Goal: Use online tool/utility: Utilize a website feature to perform a specific function

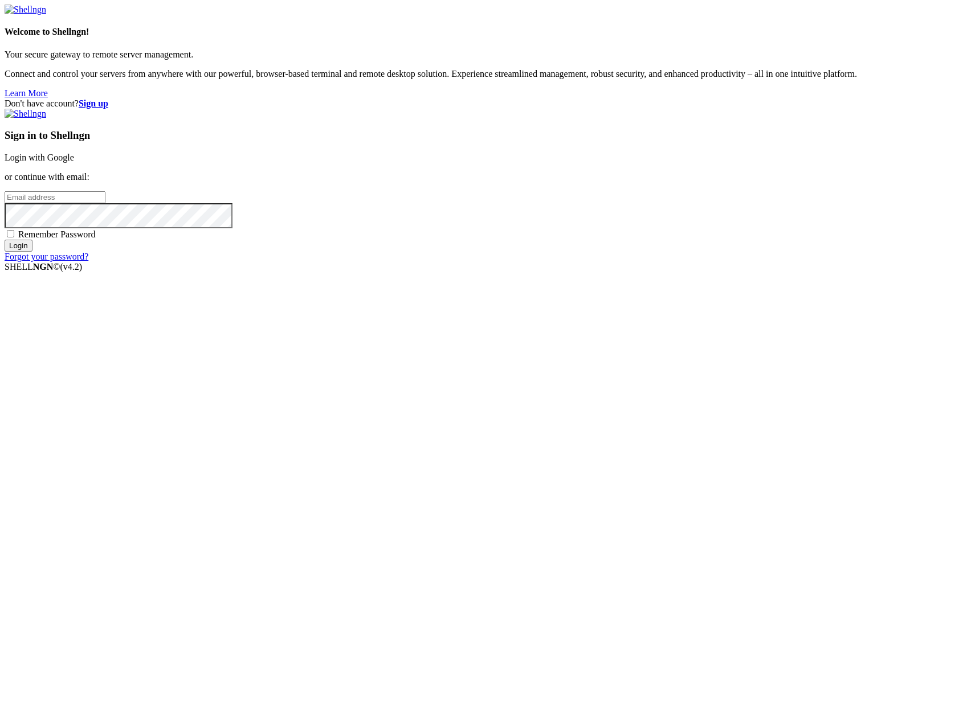
click at [74, 162] on link "Login with Google" at bounding box center [39, 158] width 69 height 10
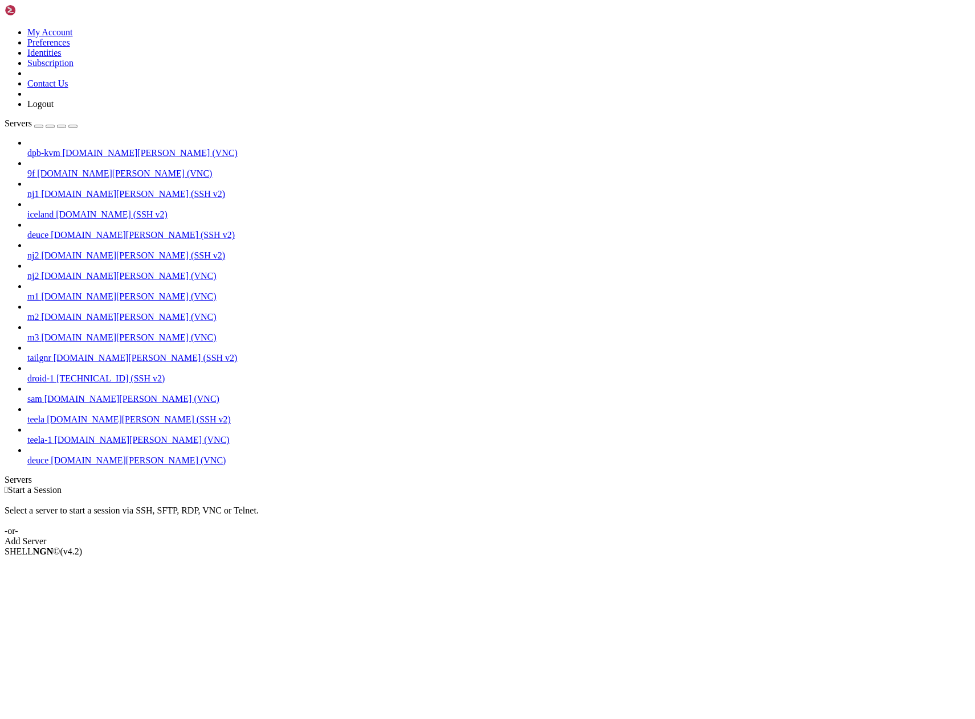
click at [48, 465] on span "deuce" at bounding box center [37, 461] width 21 height 10
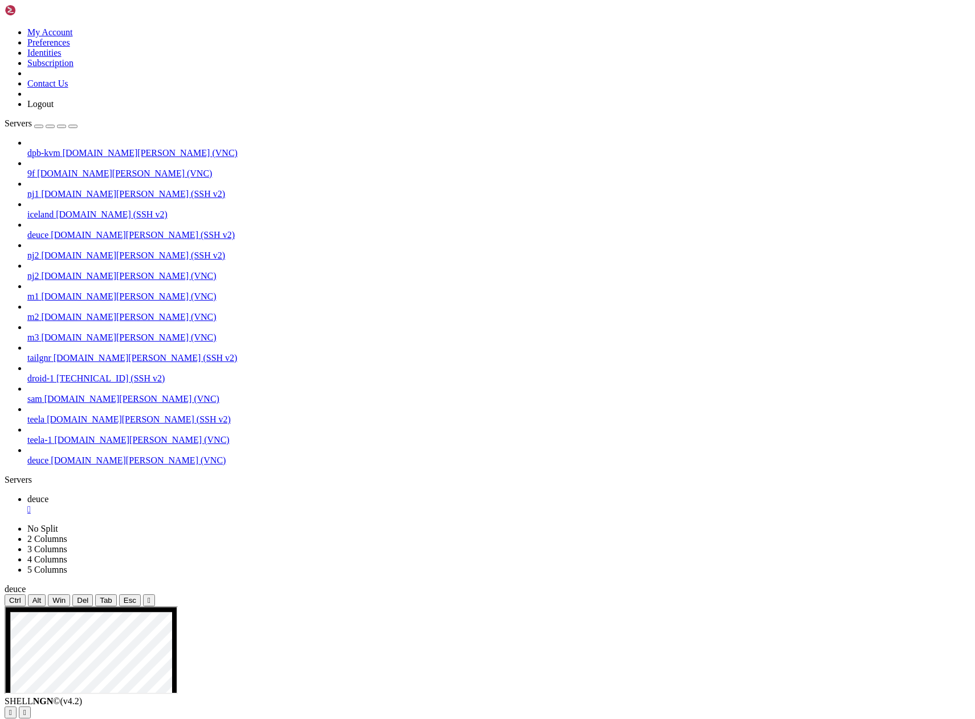
click at [73, 126] on icon "button" at bounding box center [73, 126] width 0 height 0
